Goal: Transaction & Acquisition: Purchase product/service

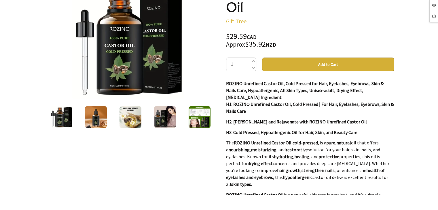
scroll to position [29, 0]
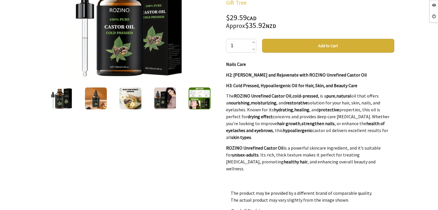
scroll to position [115, 0]
